Goal: Check status

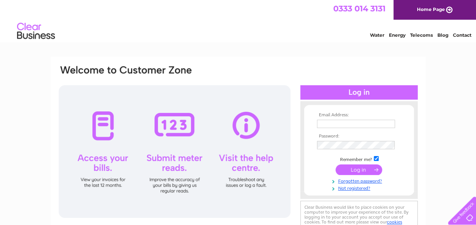
type input "[EMAIL_ADDRESS][DOMAIN_NAME]"
click at [364, 166] on input "submit" at bounding box center [358, 169] width 47 height 11
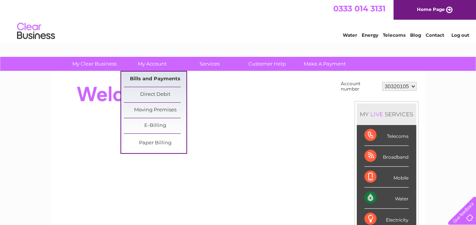
click at [148, 78] on link "Bills and Payments" at bounding box center [155, 78] width 62 height 15
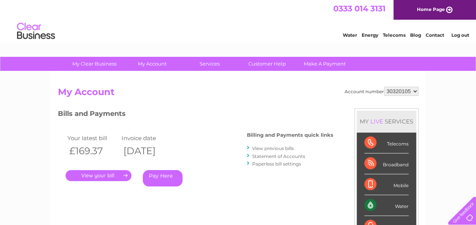
click at [102, 176] on link "." at bounding box center [98, 175] width 66 height 11
